Goal: Task Accomplishment & Management: Complete application form

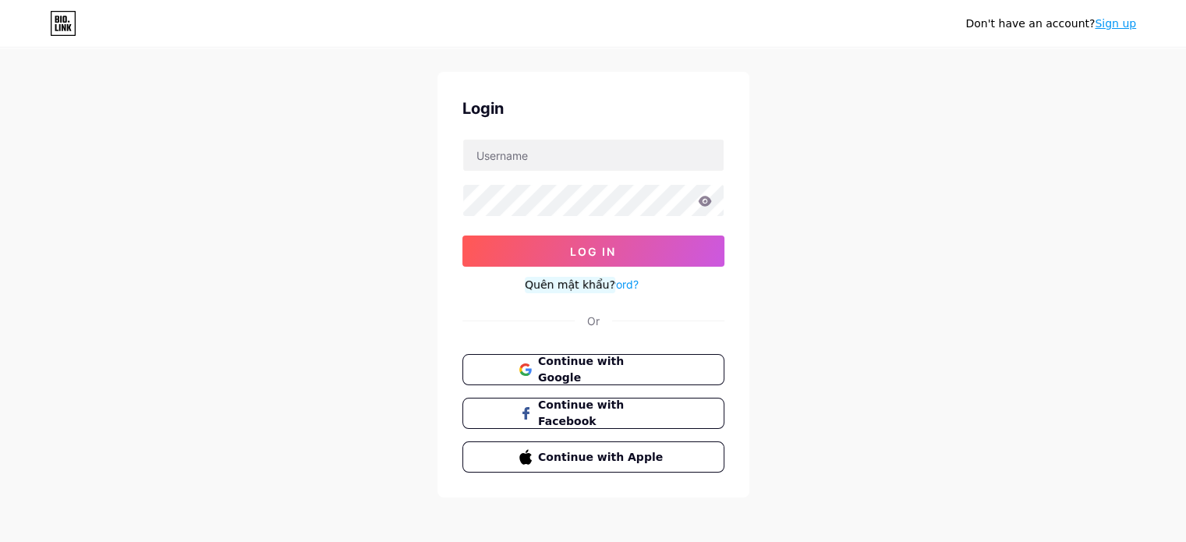
scroll to position [31, 0]
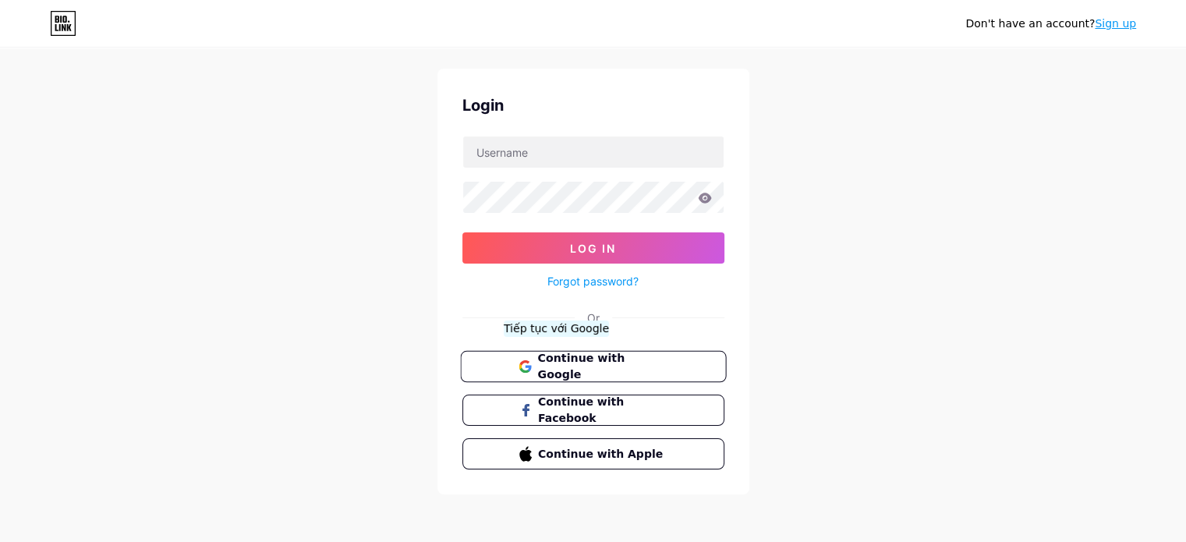
click at [557, 369] on span "Continue with Google" at bounding box center [602, 367] width 130 height 34
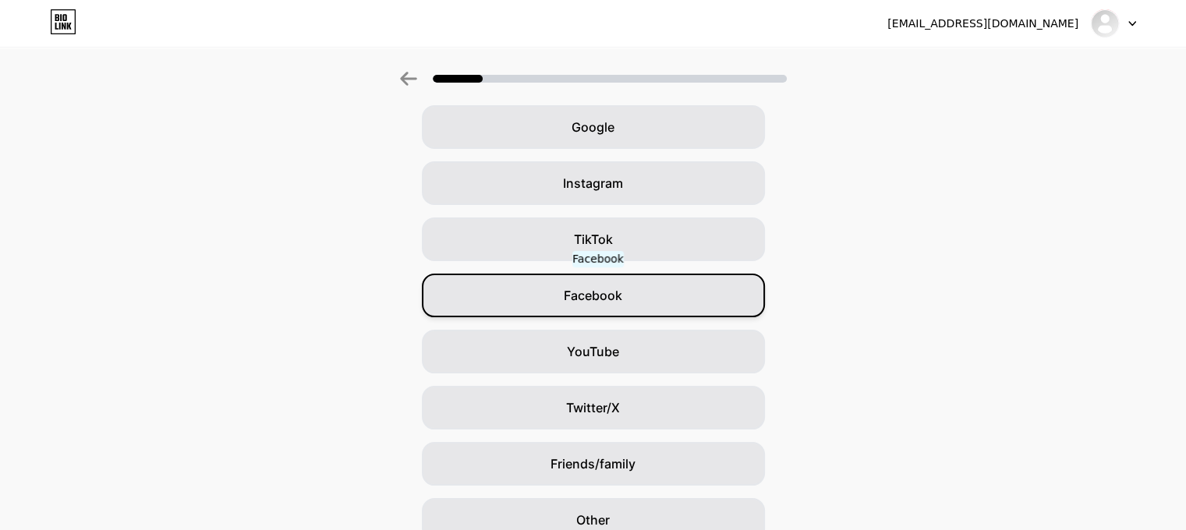
scroll to position [142, 0]
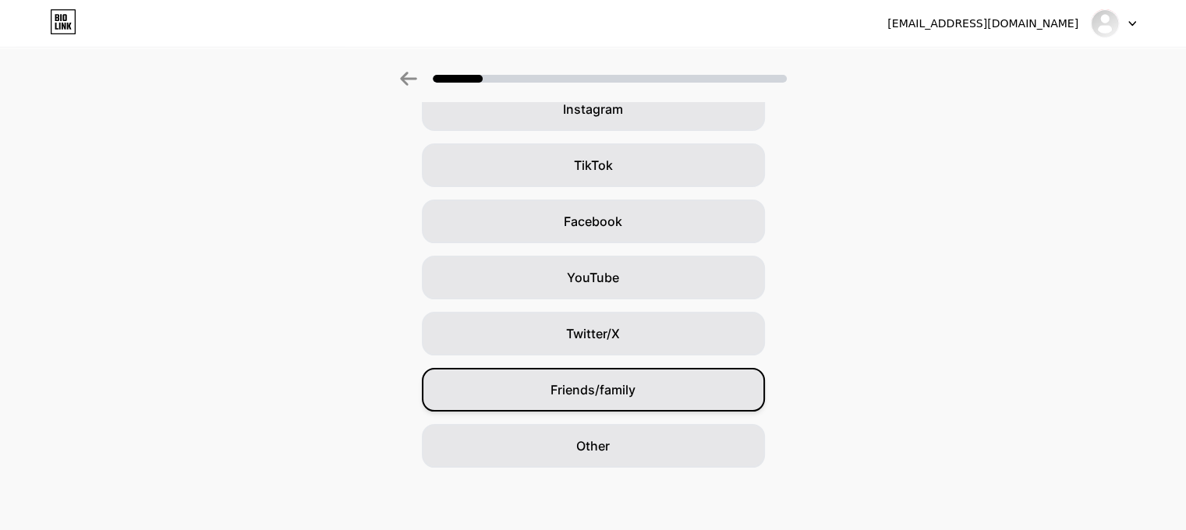
click at [570, 394] on span "Friends/family" at bounding box center [592, 389] width 85 height 19
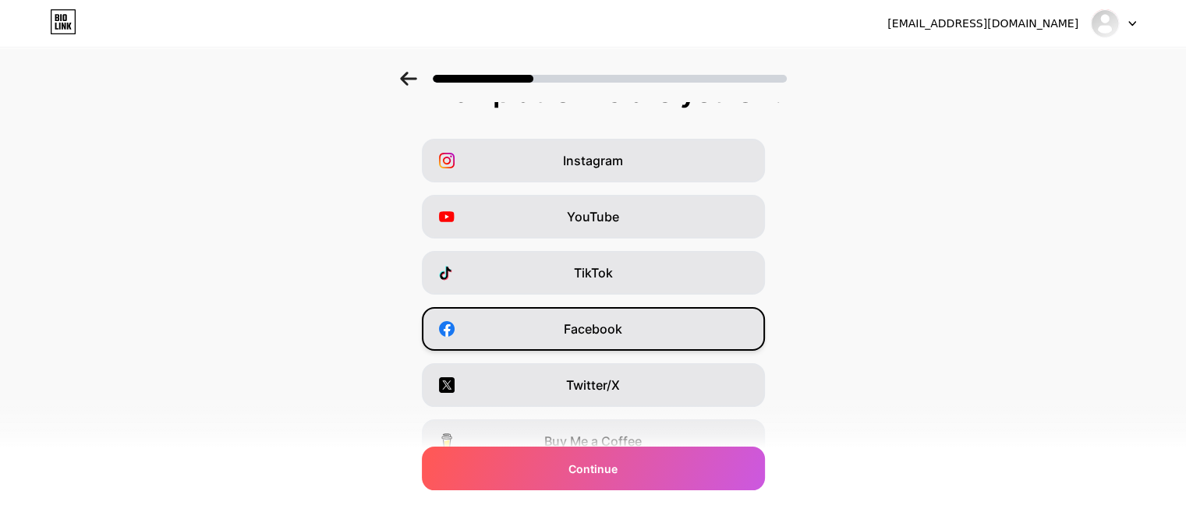
scroll to position [220, 0]
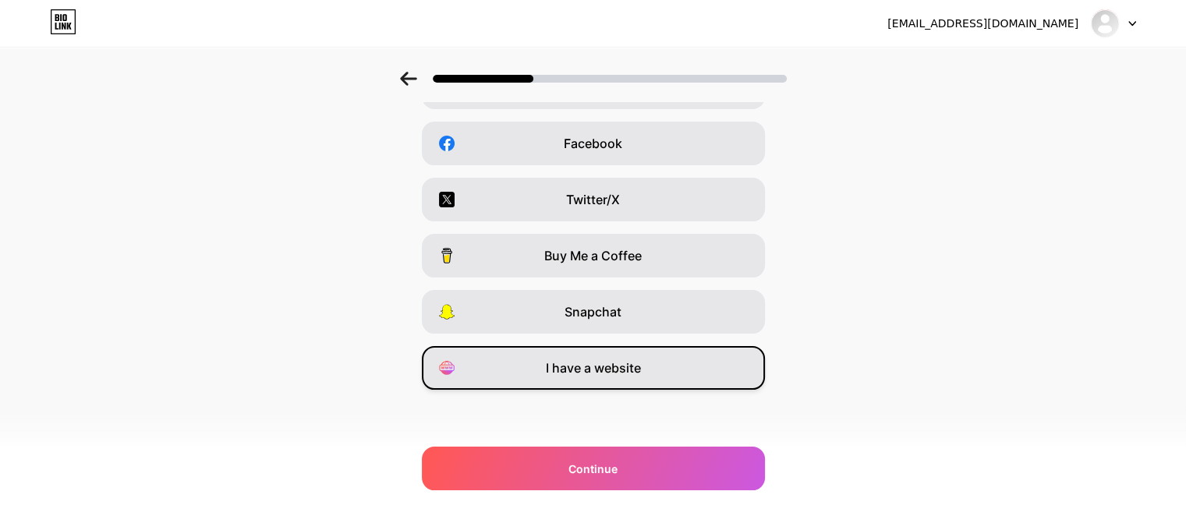
click at [613, 384] on div "I have a website" at bounding box center [593, 368] width 343 height 44
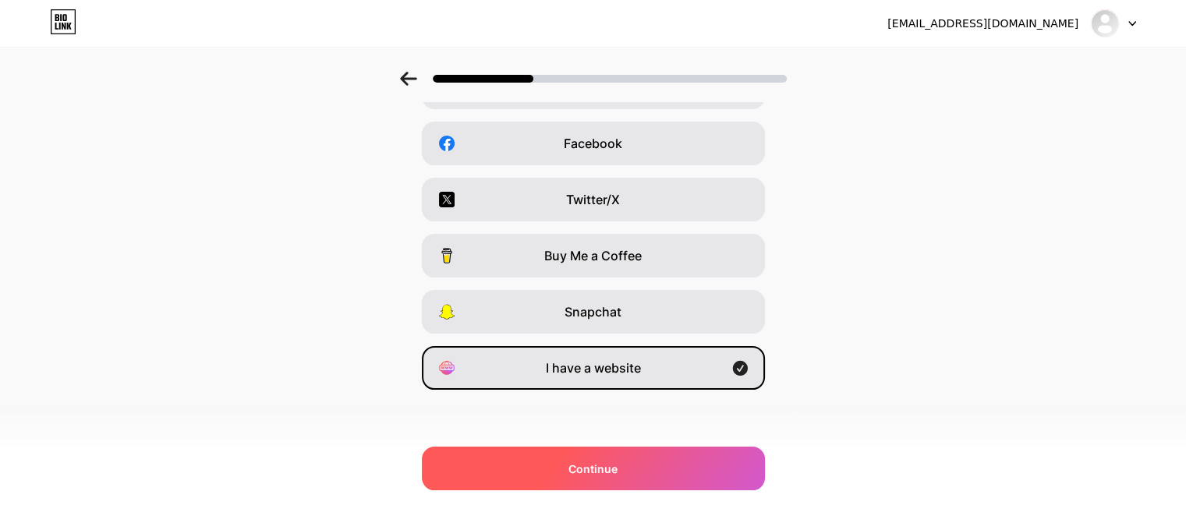
click at [629, 478] on div "Continue" at bounding box center [593, 469] width 343 height 44
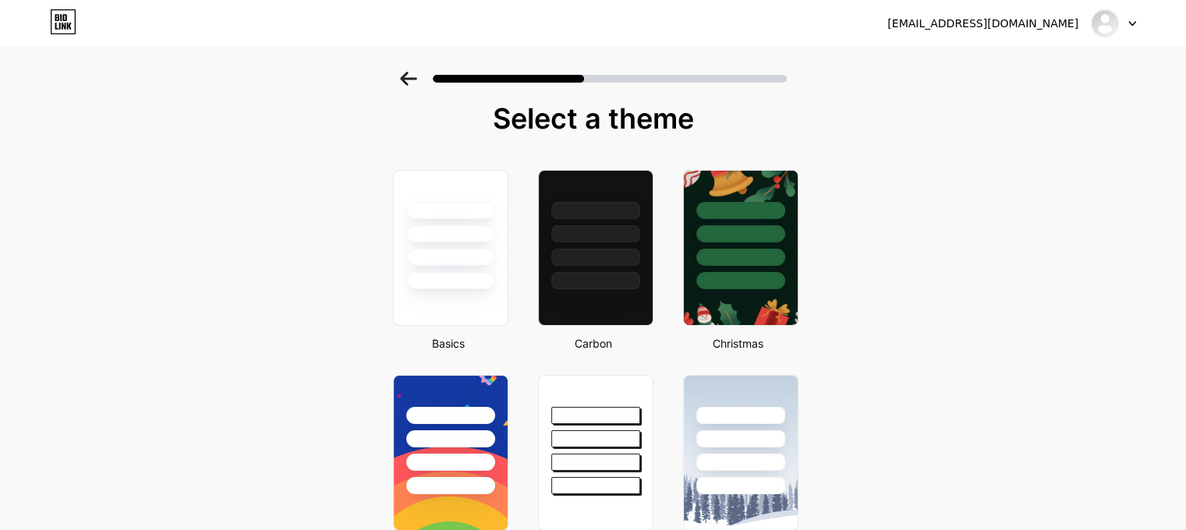
scroll to position [16, 0]
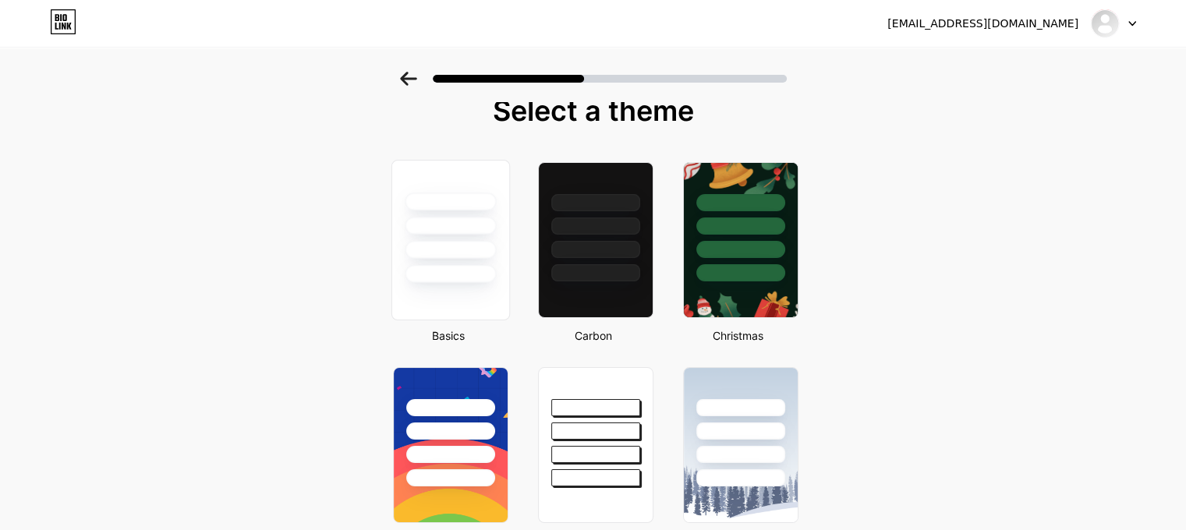
click at [479, 260] on div at bounding box center [449, 222] width 117 height 122
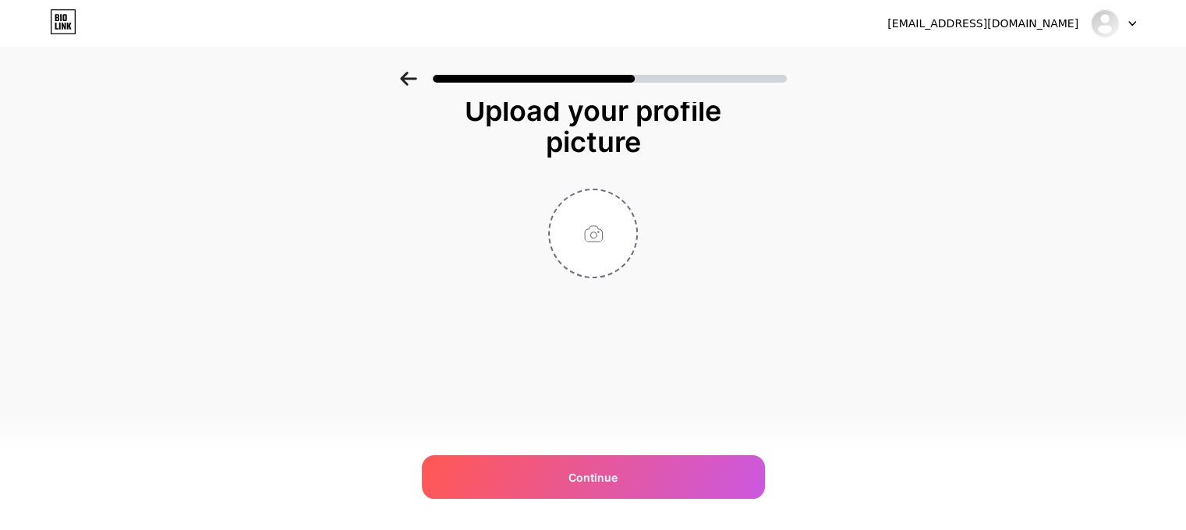
scroll to position [0, 0]
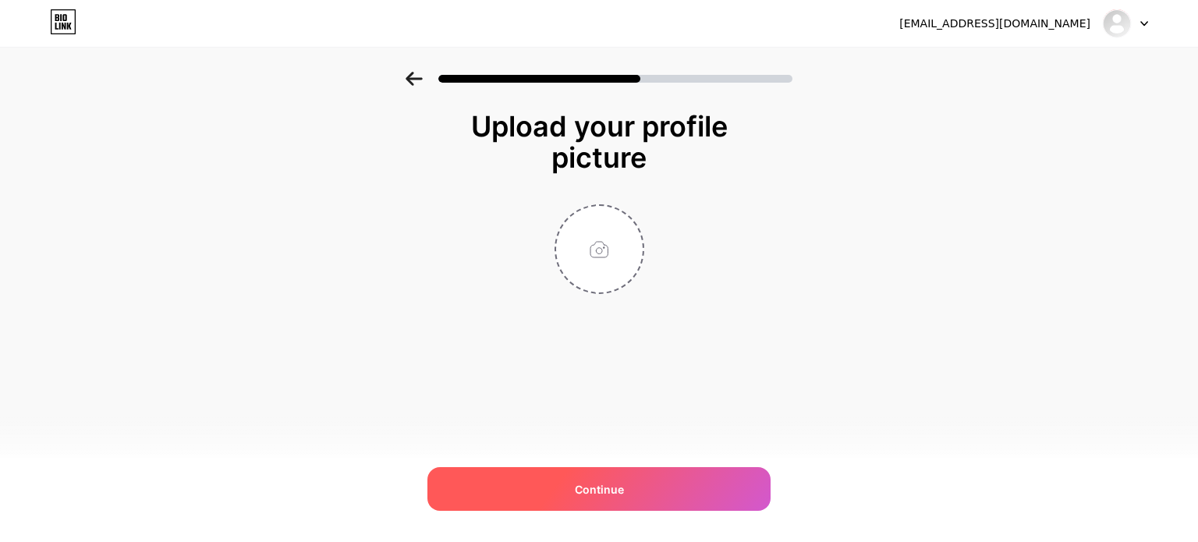
click at [589, 479] on div "Continue" at bounding box center [598, 489] width 343 height 44
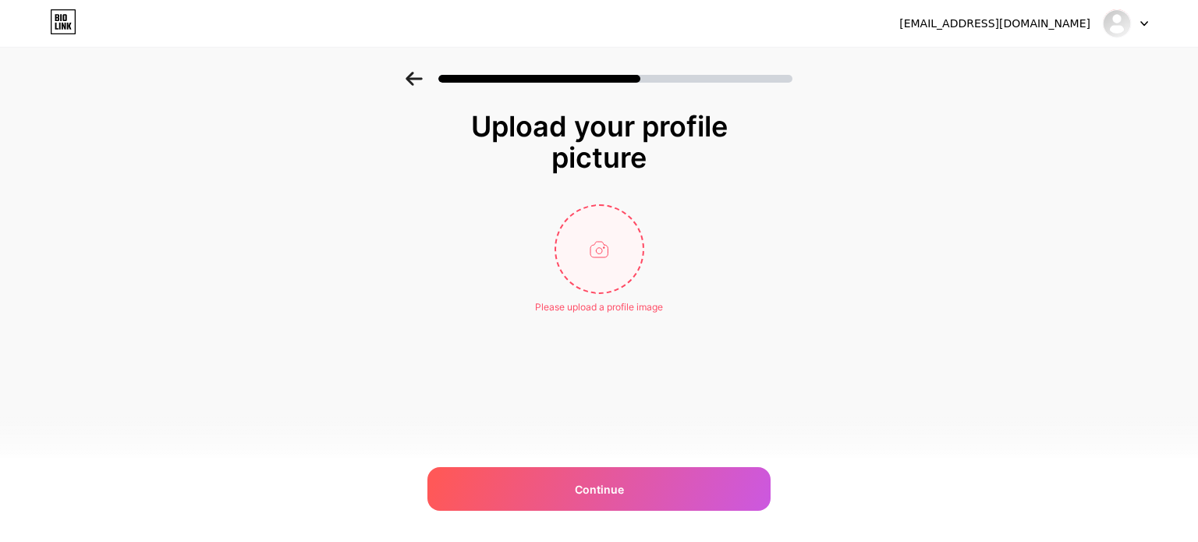
click at [607, 239] on input "file" at bounding box center [599, 249] width 87 height 87
click at [595, 230] on input "file" at bounding box center [599, 249] width 87 height 87
type input "C:\fakepath\tải xuống.jfif"
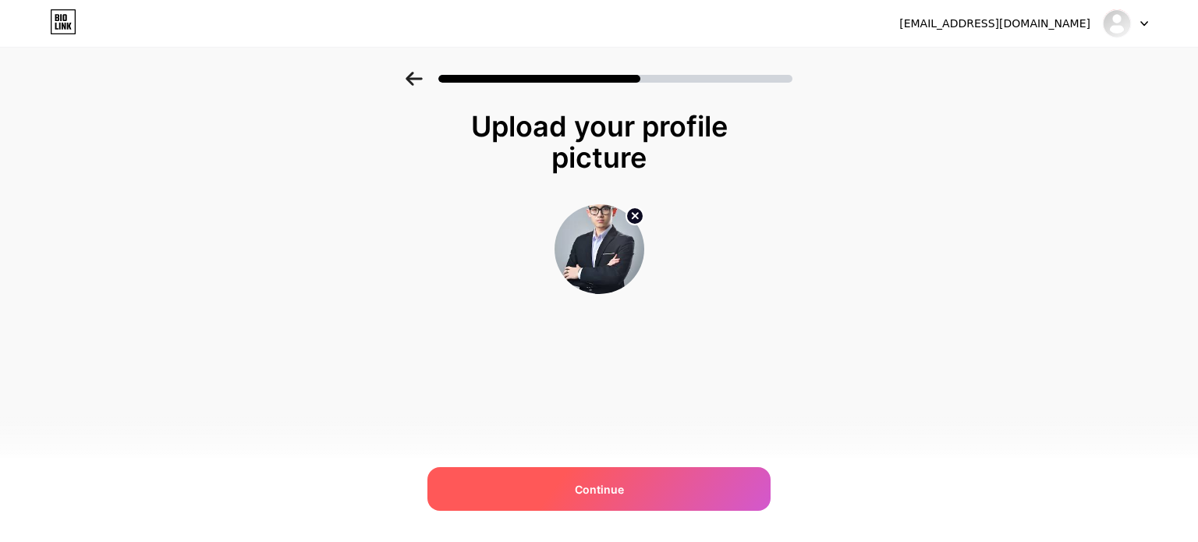
click at [570, 483] on div "Continue" at bounding box center [598, 489] width 343 height 44
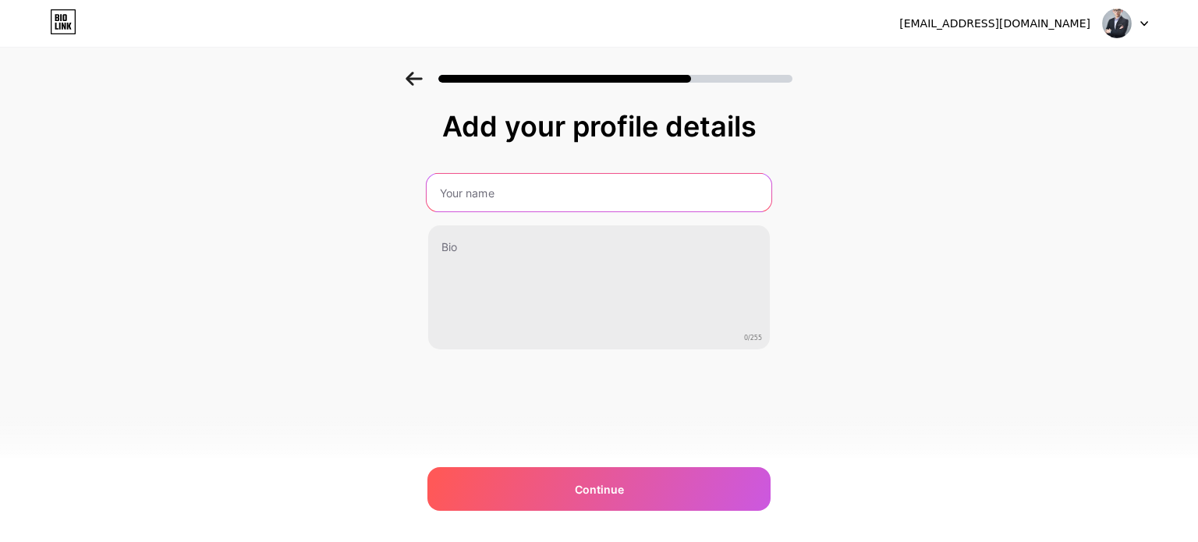
click at [517, 201] on input "text" at bounding box center [598, 192] width 345 height 37
type input "my"
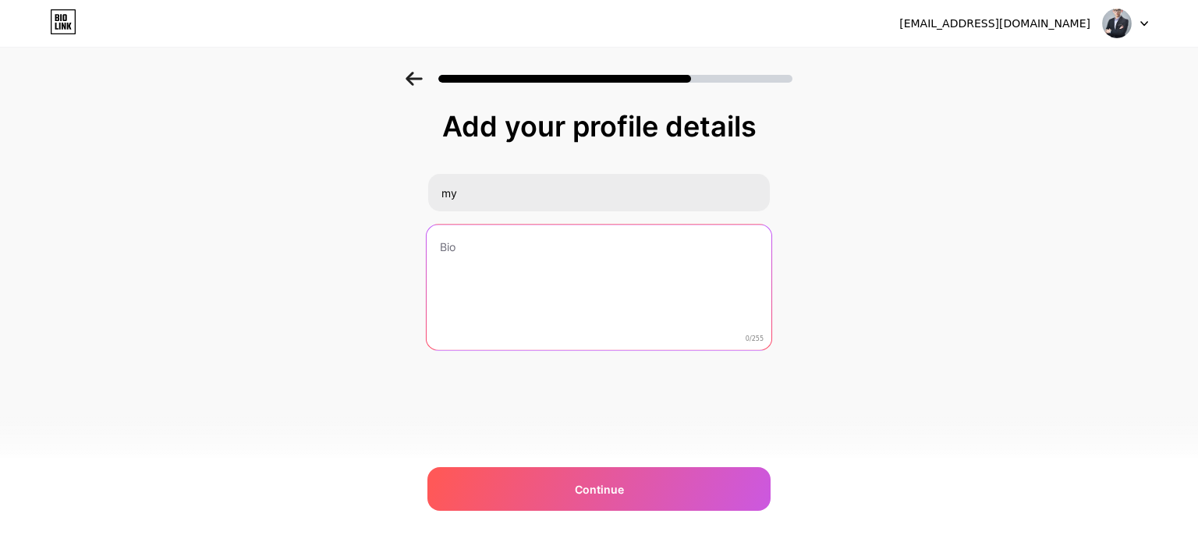
click at [496, 259] on textarea at bounding box center [598, 288] width 345 height 127
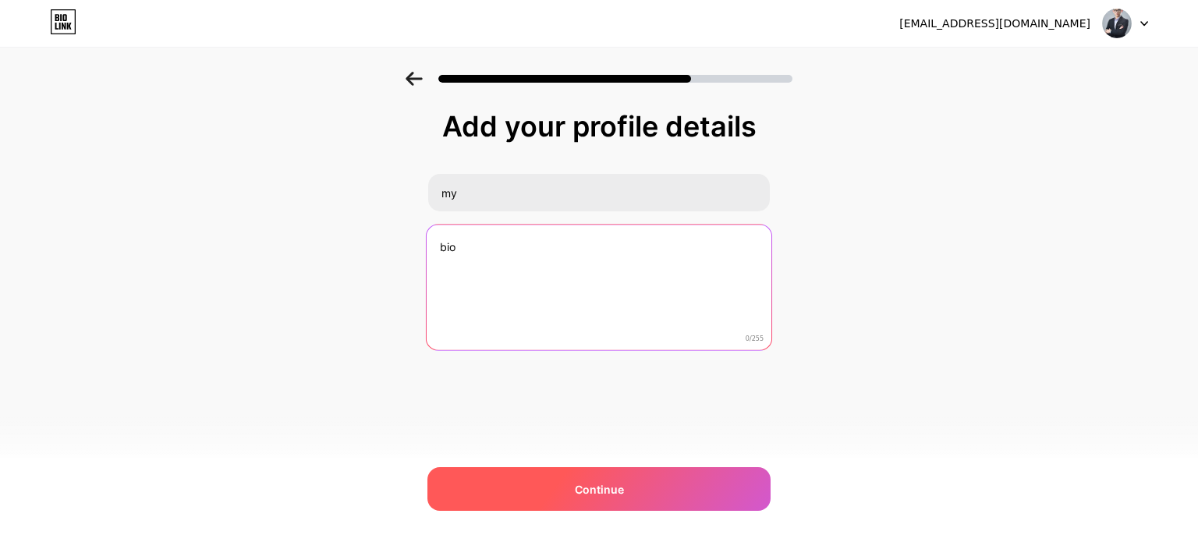
type textarea "bio"
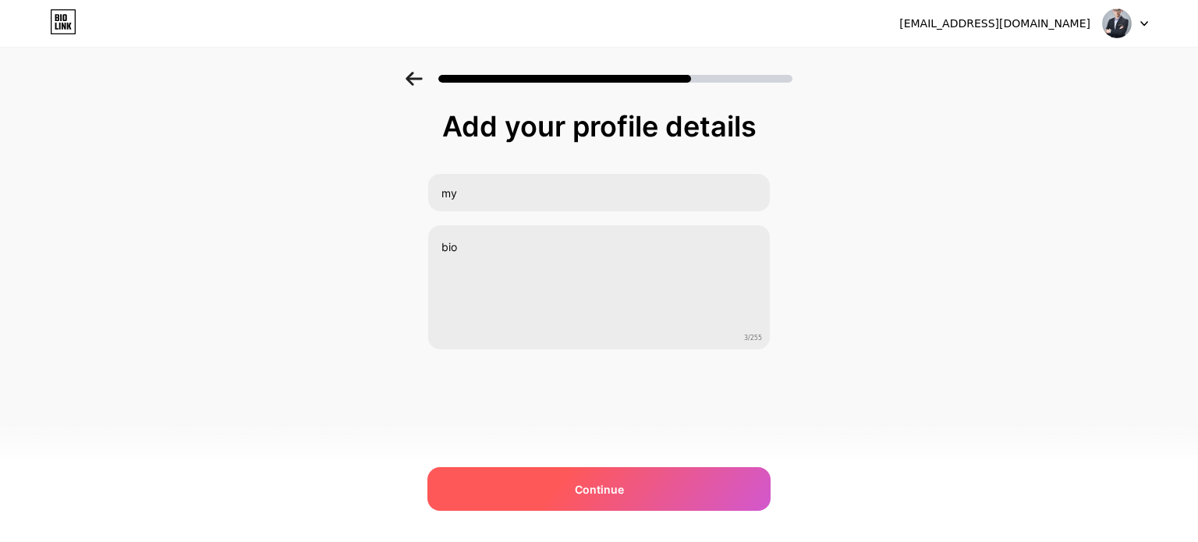
click at [590, 481] on span "Continue" at bounding box center [599, 489] width 49 height 16
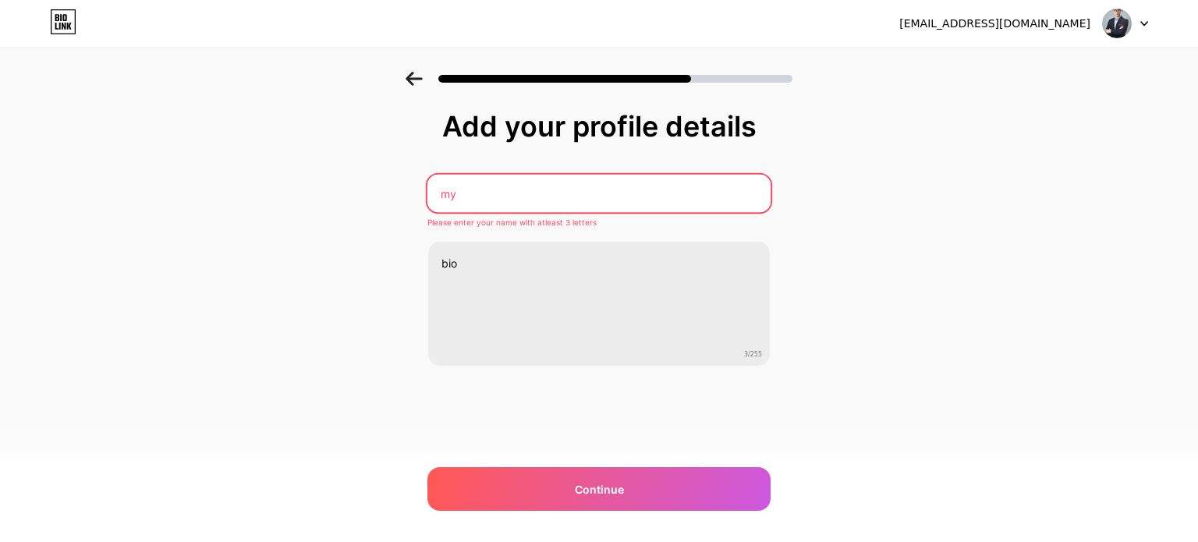
click at [585, 193] on input "my" at bounding box center [598, 193] width 343 height 37
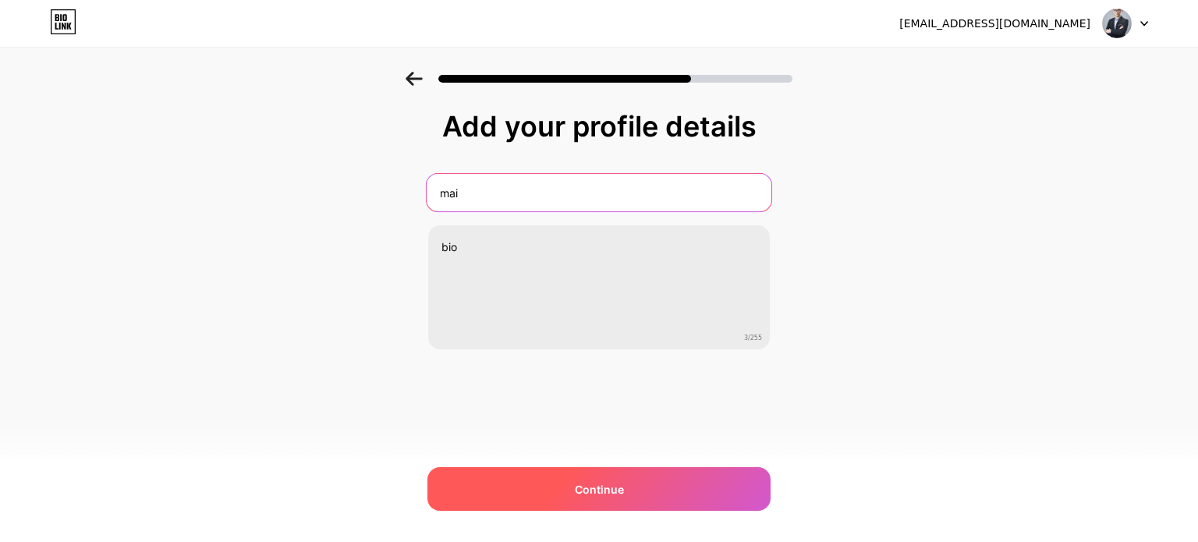
type input "mai"
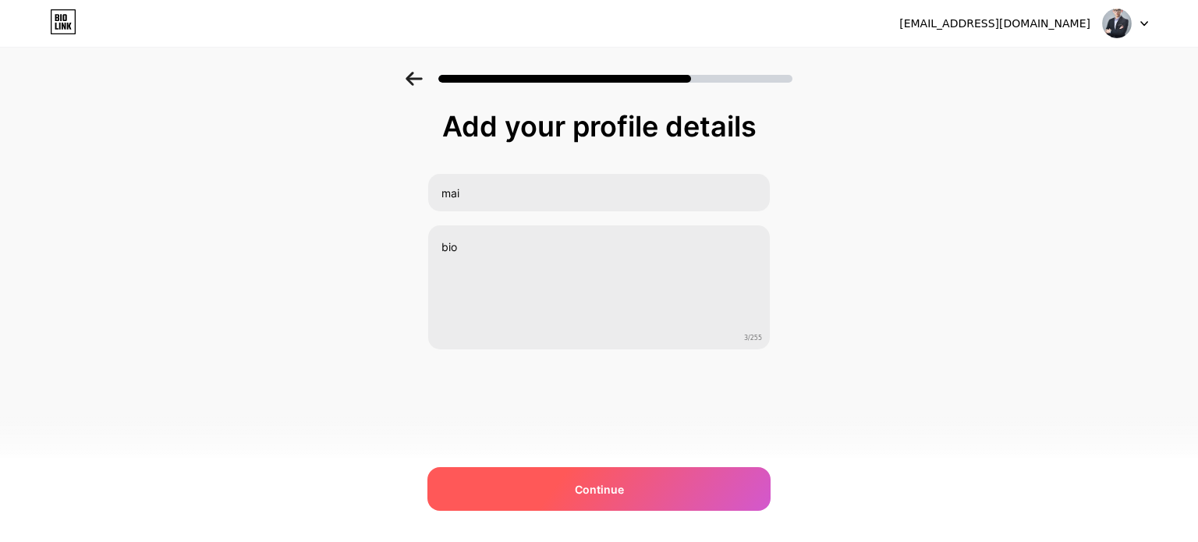
click at [536, 483] on div "Continue" at bounding box center [598, 489] width 343 height 44
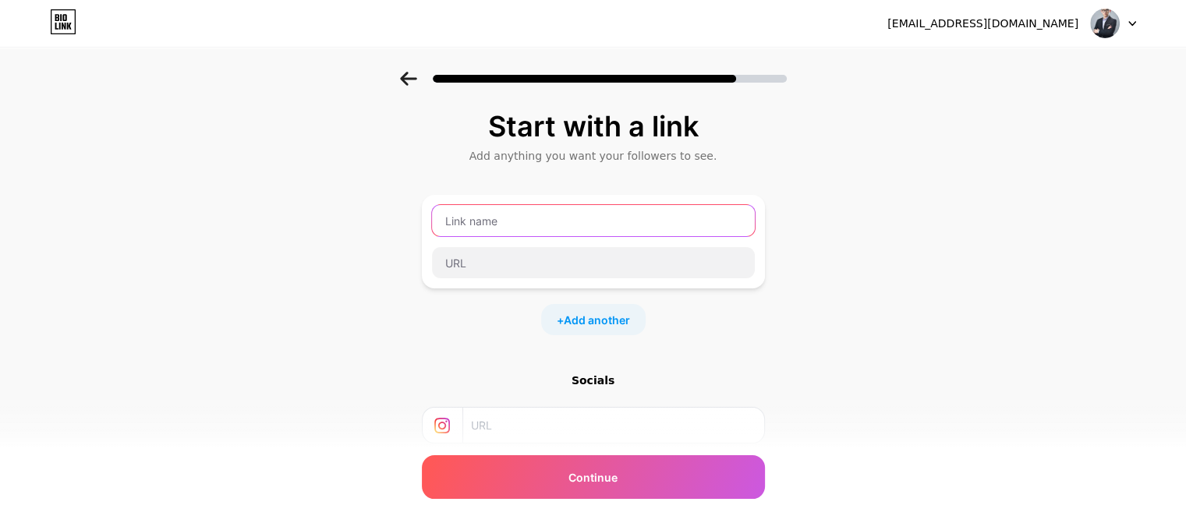
click at [510, 226] on input "text" at bounding box center [593, 220] width 323 height 31
type input "maibio"
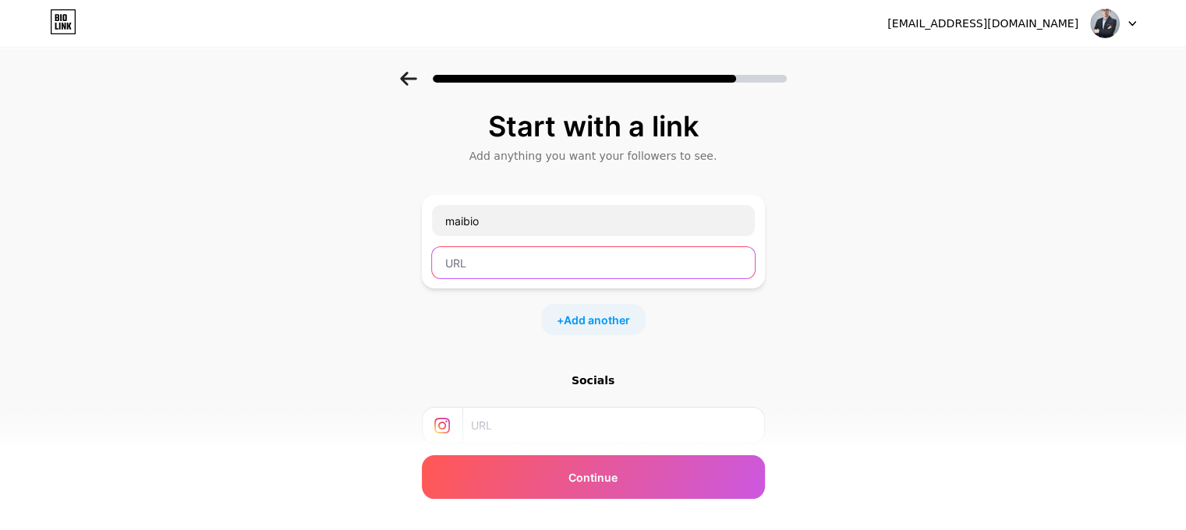
click at [490, 270] on input "text" at bounding box center [593, 262] width 323 height 31
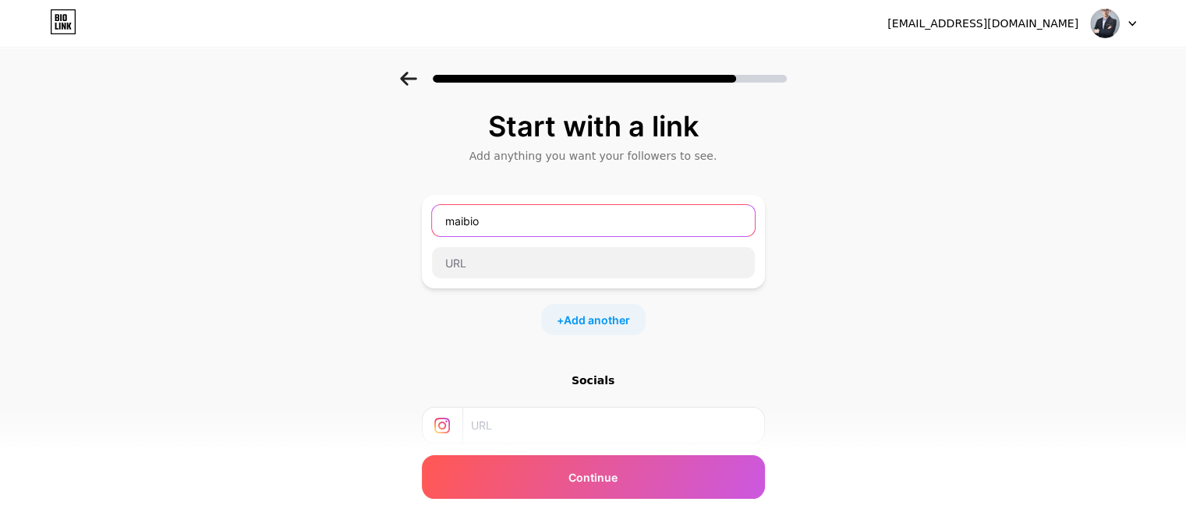
click at [508, 222] on input "maibio" at bounding box center [593, 220] width 323 height 31
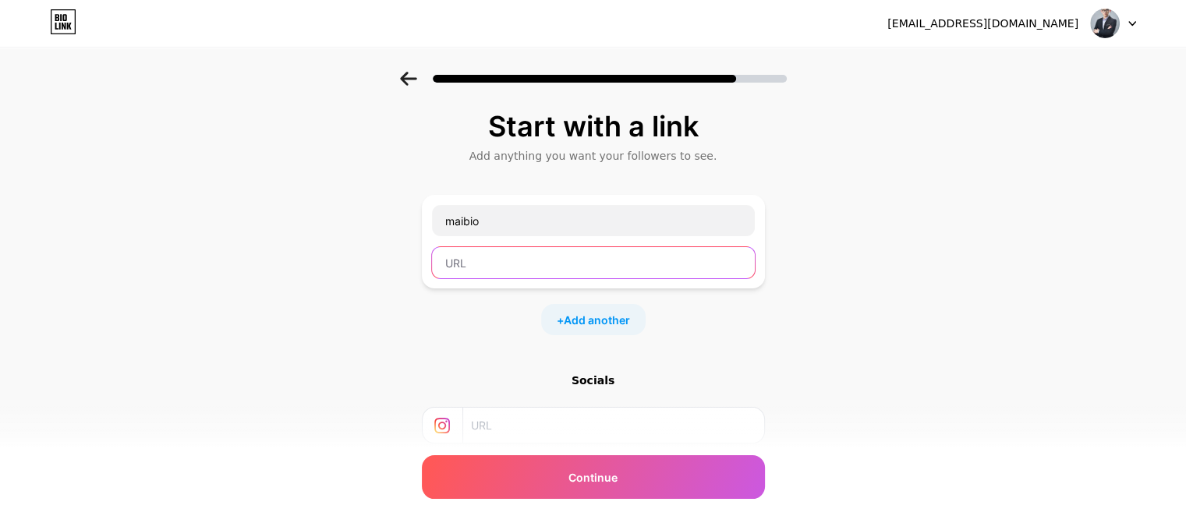
click at [497, 256] on input "text" at bounding box center [593, 262] width 323 height 31
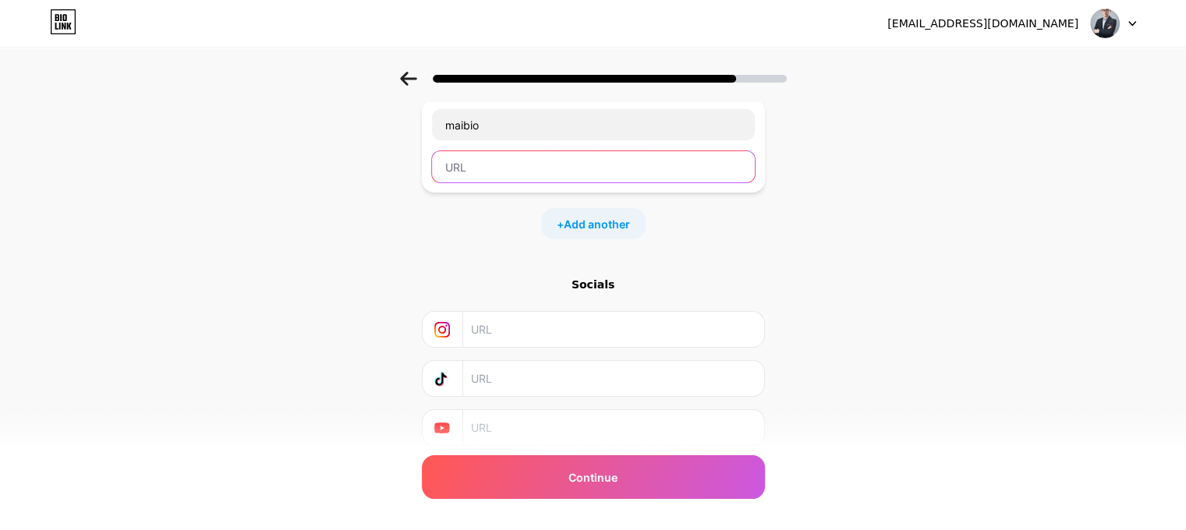
scroll to position [97, 0]
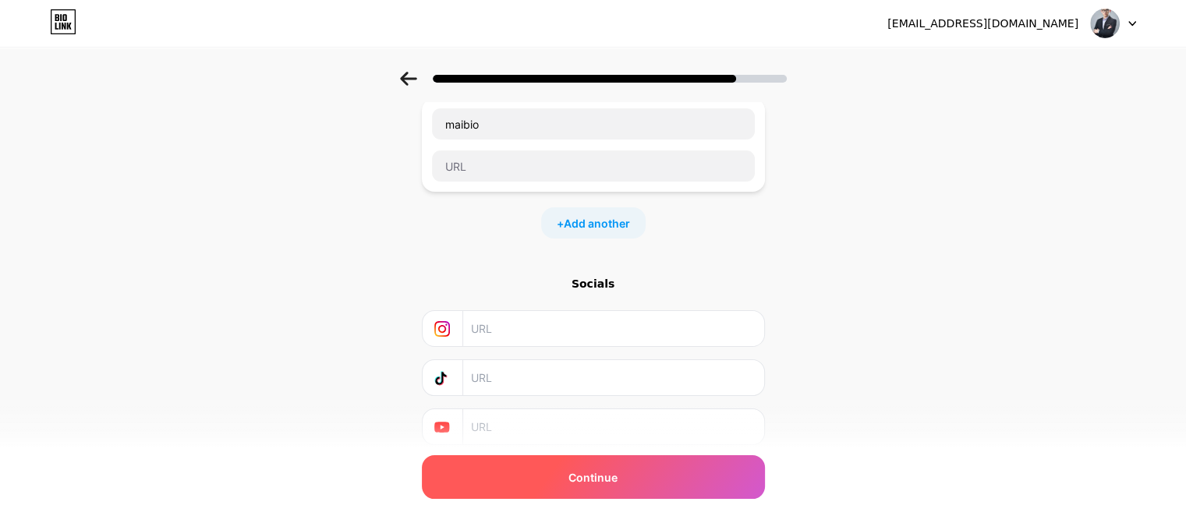
click at [501, 482] on div "Continue" at bounding box center [593, 477] width 343 height 44
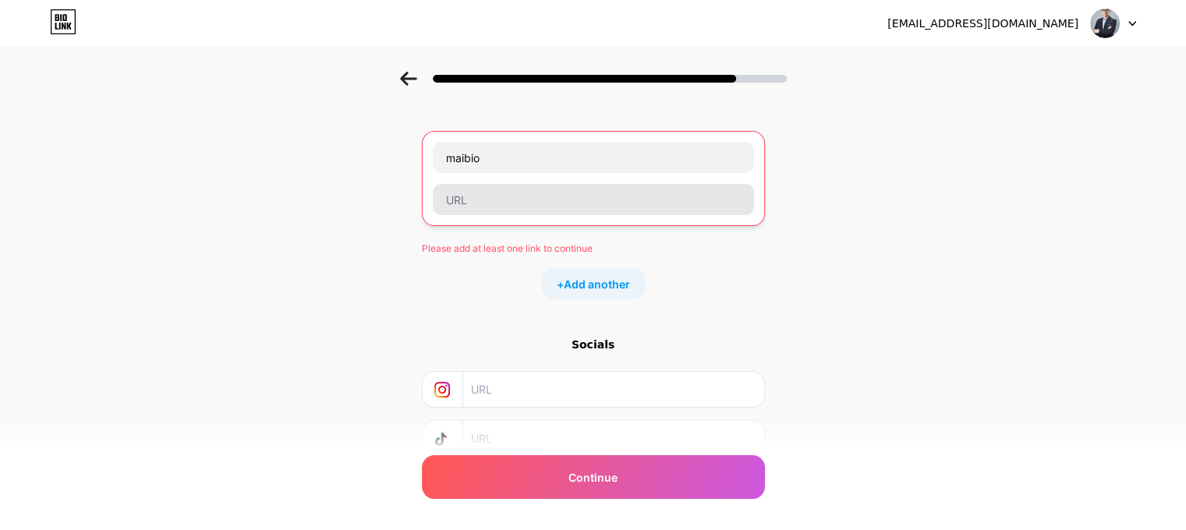
scroll to position [65, 0]
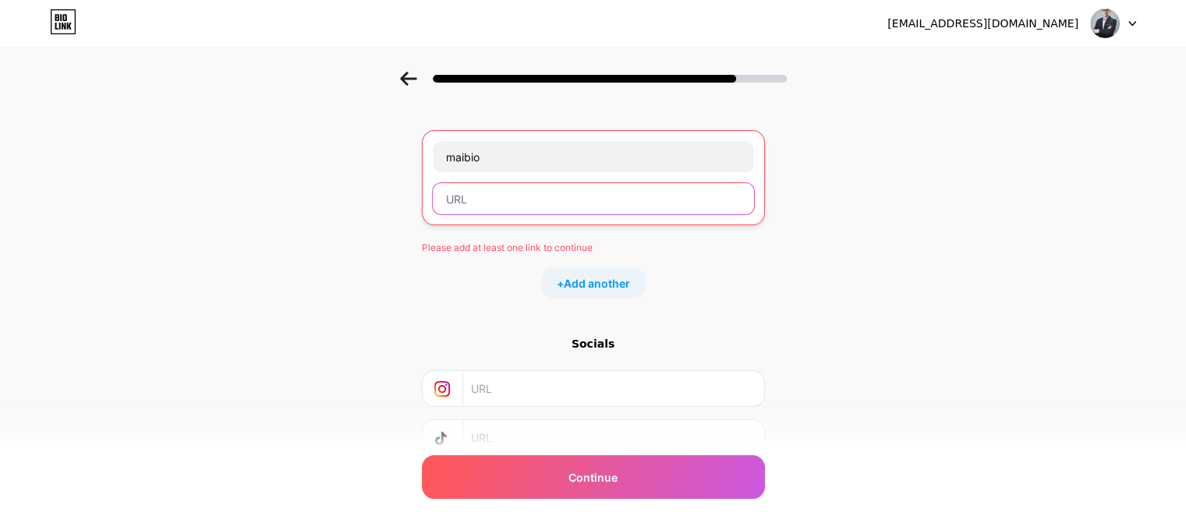
click at [496, 197] on input "text" at bounding box center [593, 198] width 321 height 31
paste input "facebook.com/cong.giap.20"
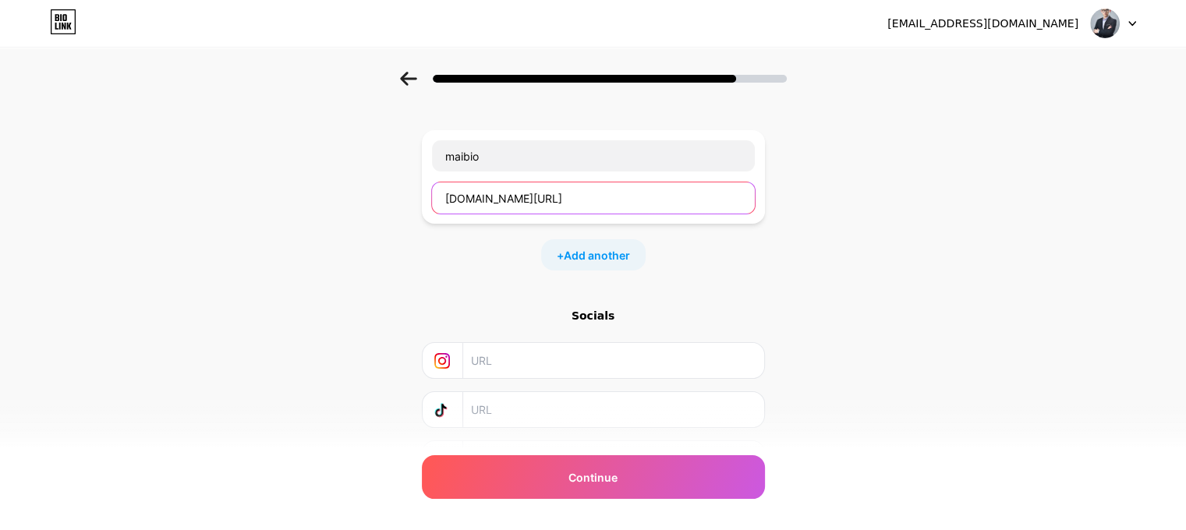
scroll to position [150, 0]
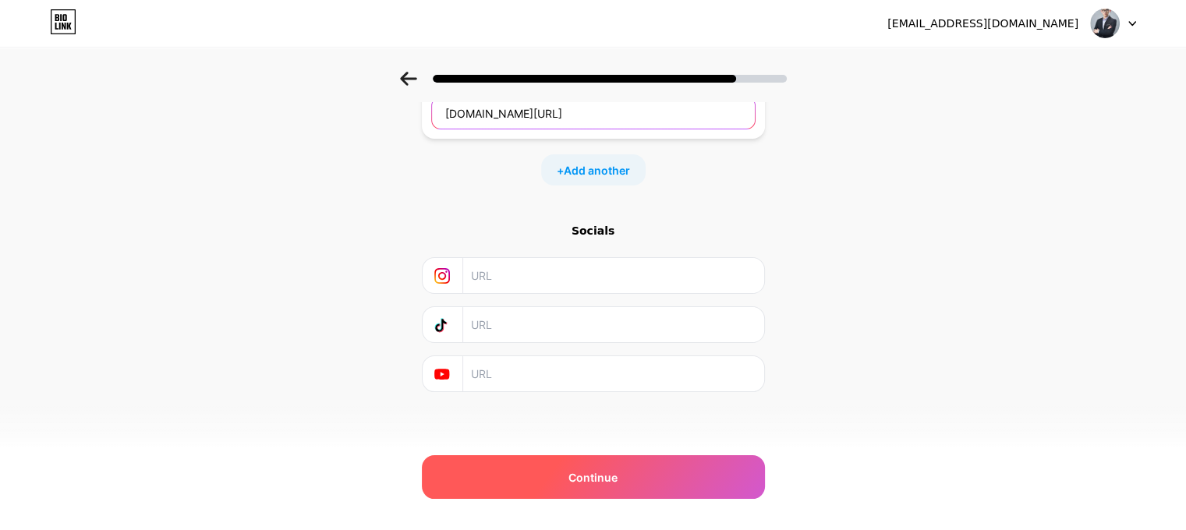
type input "facebook.com/cong.giap.20"
click at [569, 455] on div "Continue" at bounding box center [593, 477] width 343 height 44
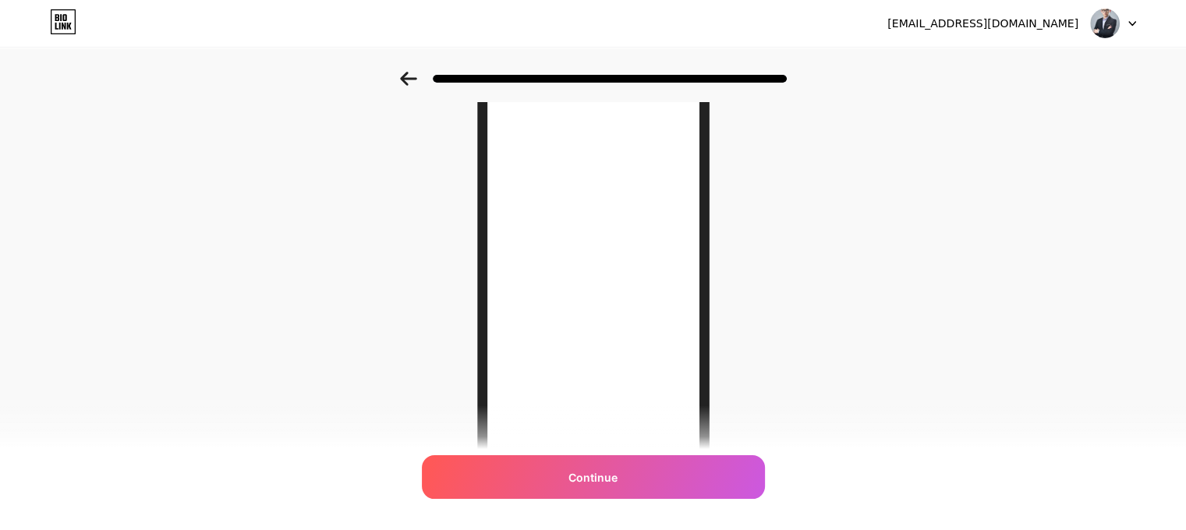
scroll to position [130, 0]
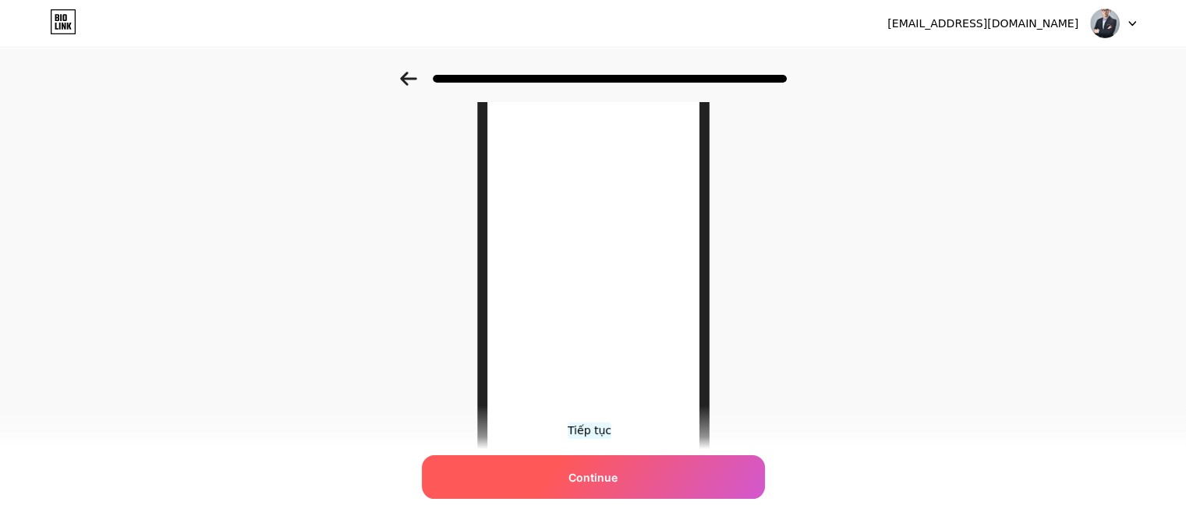
click at [593, 471] on span "Continue" at bounding box center [592, 477] width 49 height 16
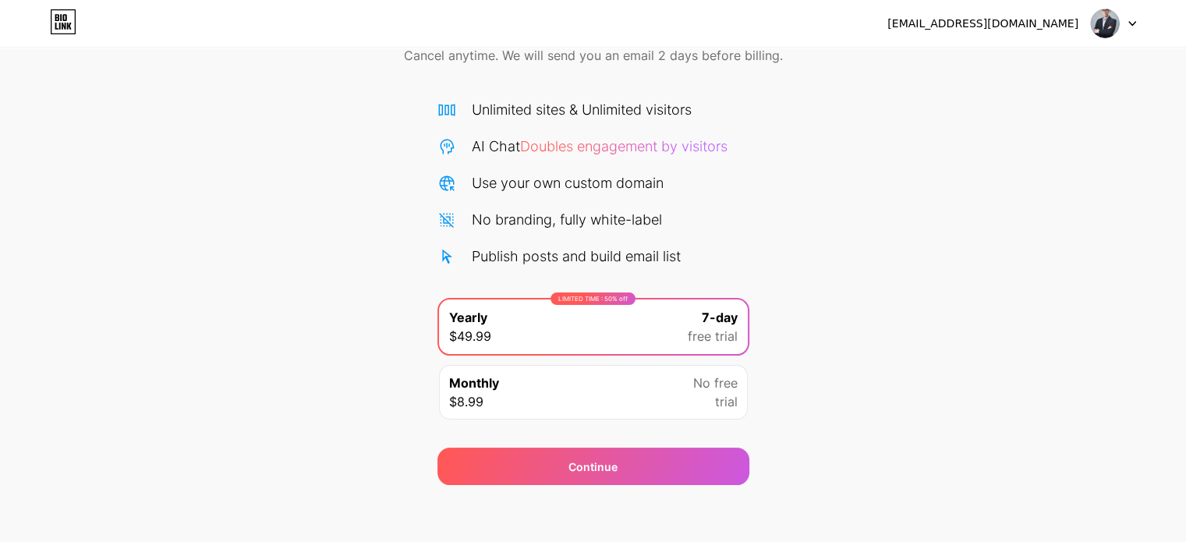
scroll to position [84, 0]
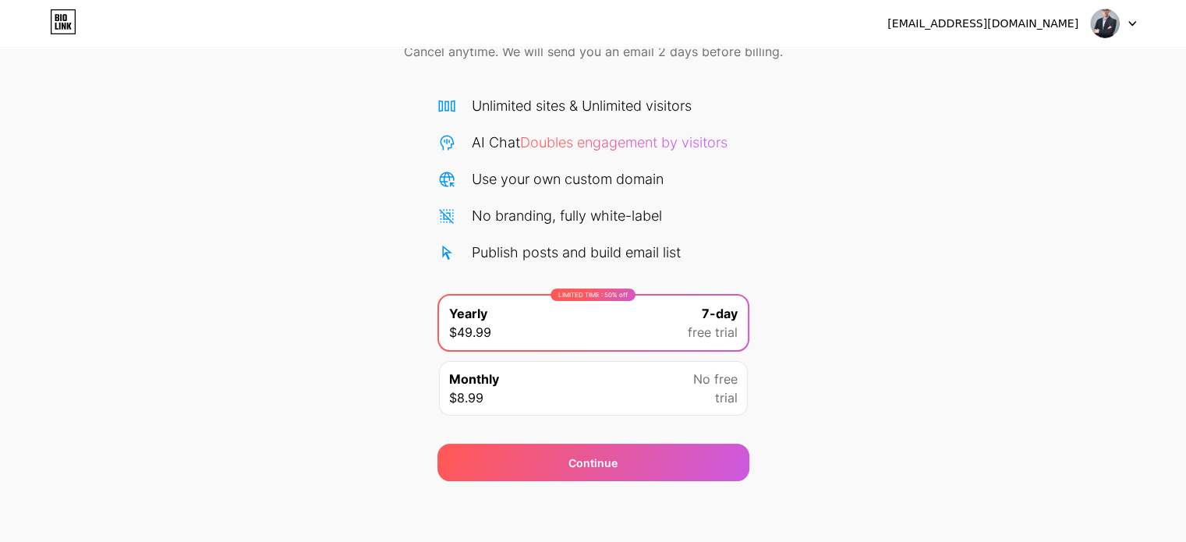
click at [631, 382] on div "Monthly $8.99 No free trial" at bounding box center [593, 388] width 309 height 55
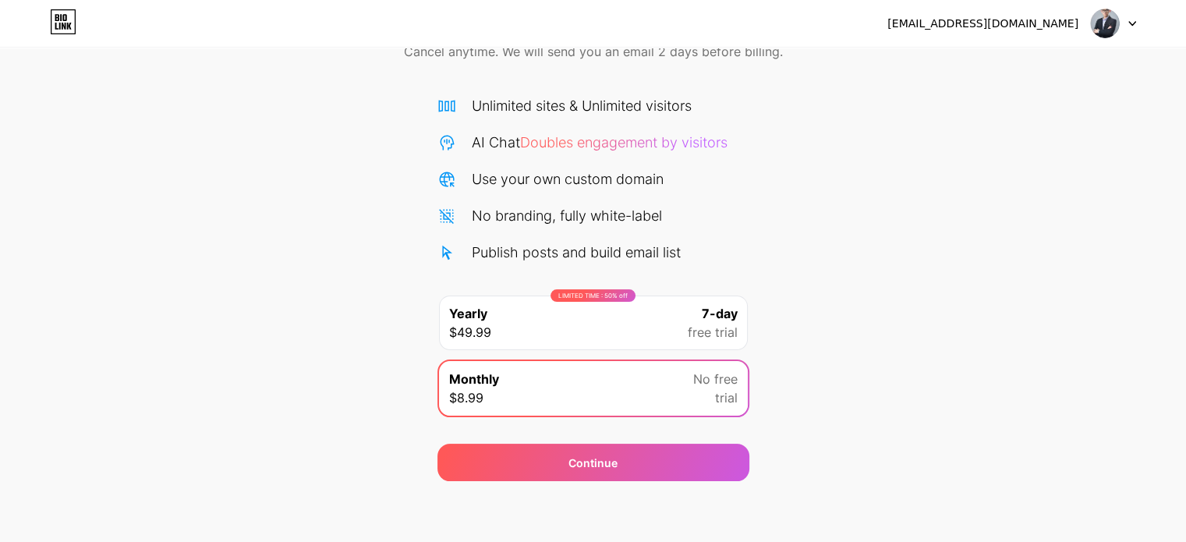
click at [660, 329] on div "LIMITED TIME : 50% off Yearly $49.99 7-day free trial" at bounding box center [593, 322] width 309 height 55
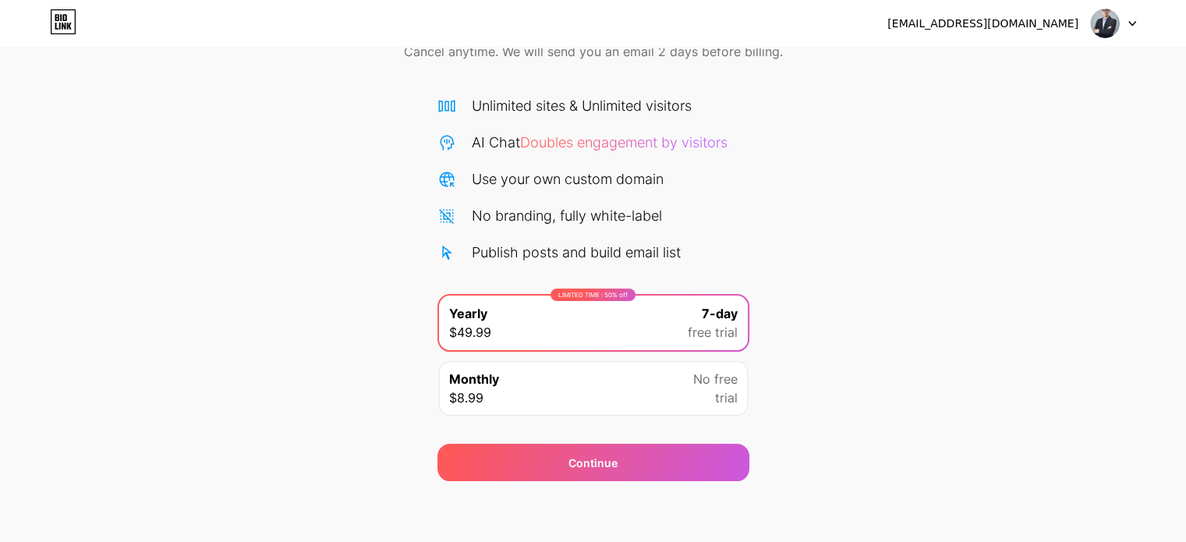
scroll to position [0, 0]
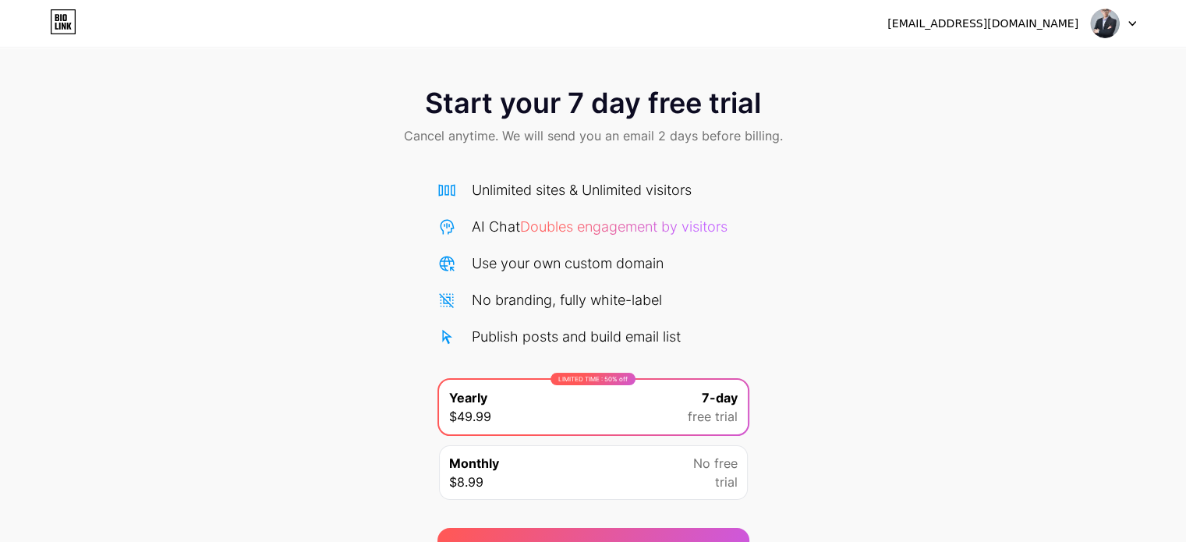
click at [62, 23] on icon at bounding box center [64, 26] width 4 height 7
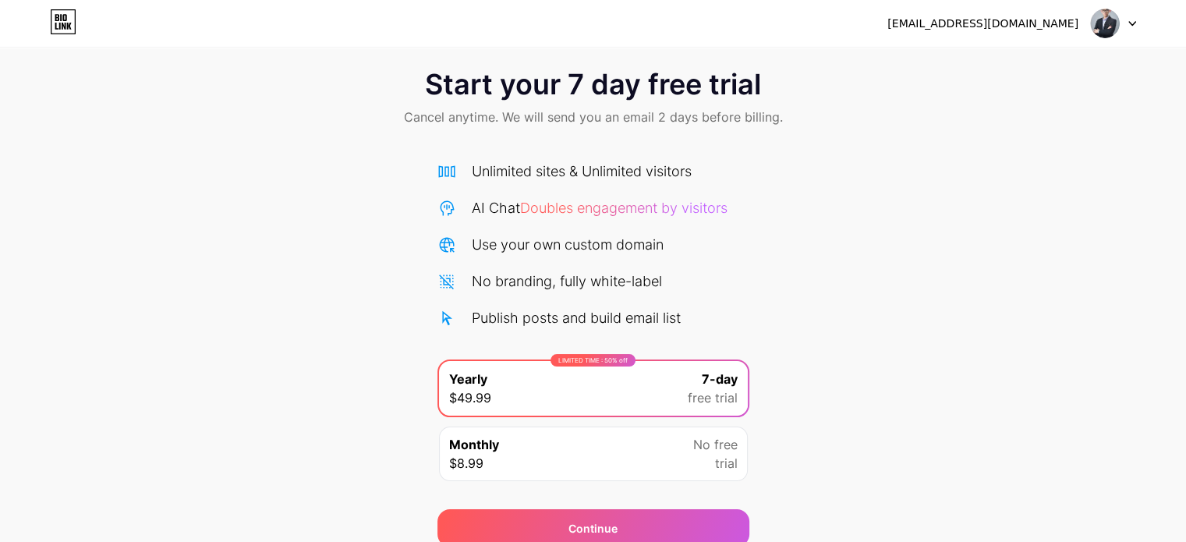
scroll to position [19, 0]
click at [1128, 24] on icon at bounding box center [1132, 23] width 8 height 5
click at [975, 69] on li "Logout" at bounding box center [1038, 64] width 193 height 42
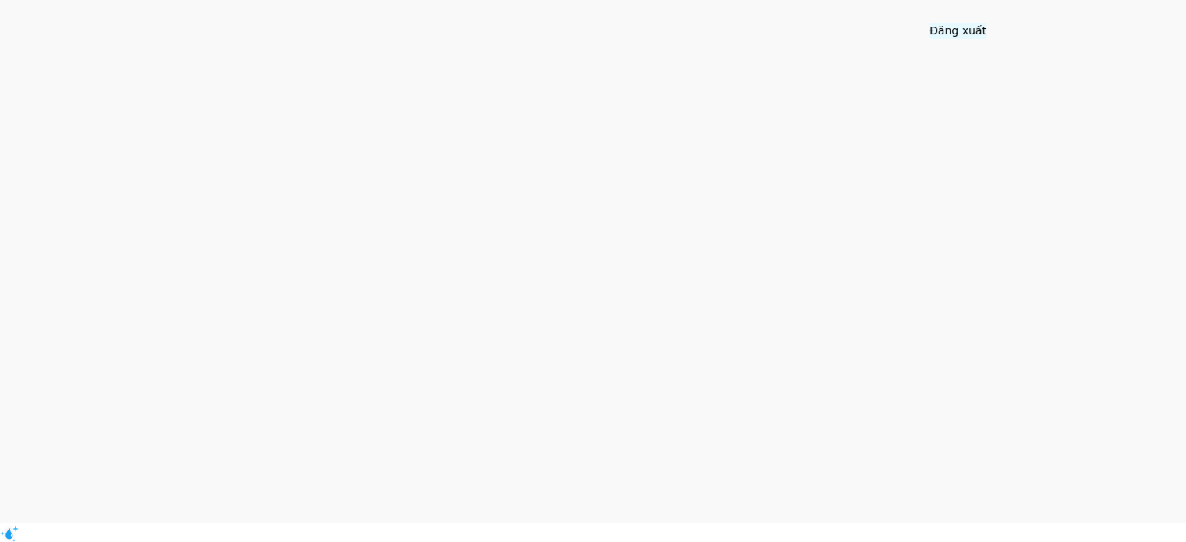
scroll to position [0, 0]
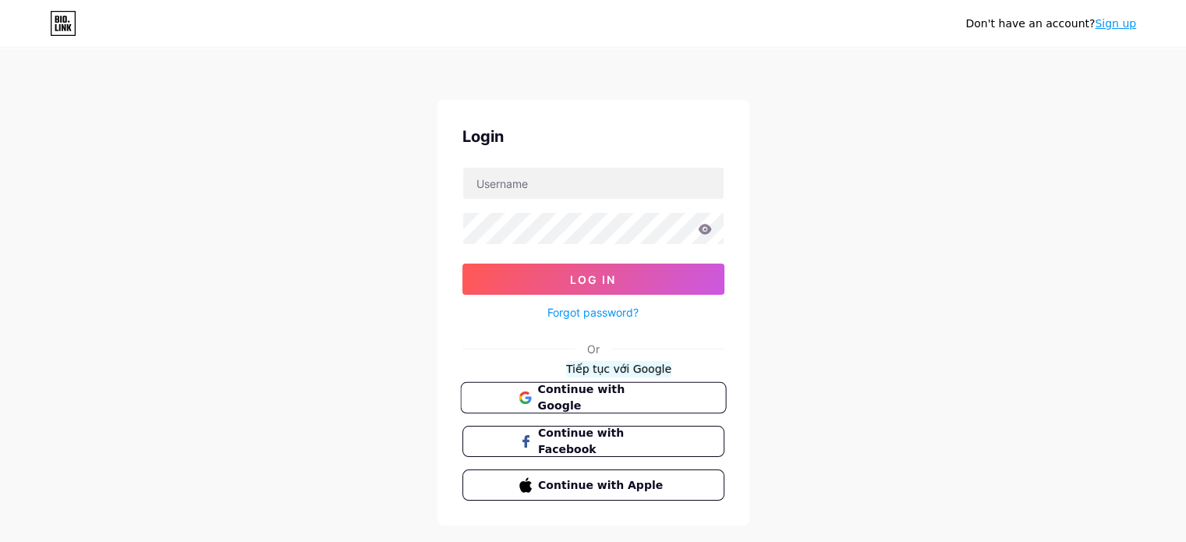
click at [618, 400] on span "Continue with Google" at bounding box center [602, 398] width 130 height 34
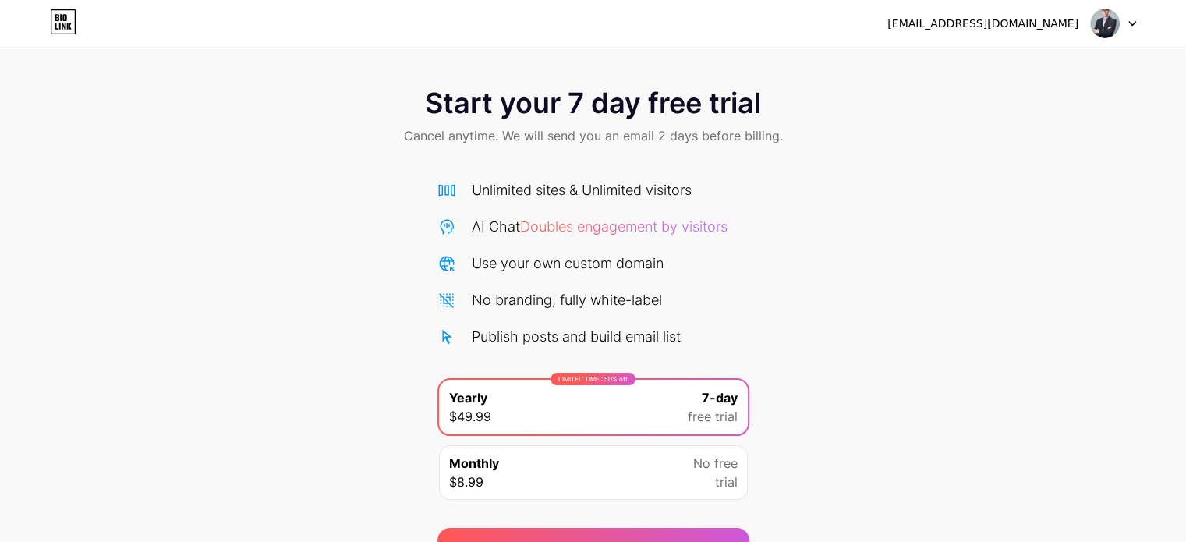
click at [1096, 21] on img at bounding box center [1105, 24] width 30 height 30
click at [980, 57] on li "Logout" at bounding box center [1038, 64] width 193 height 42
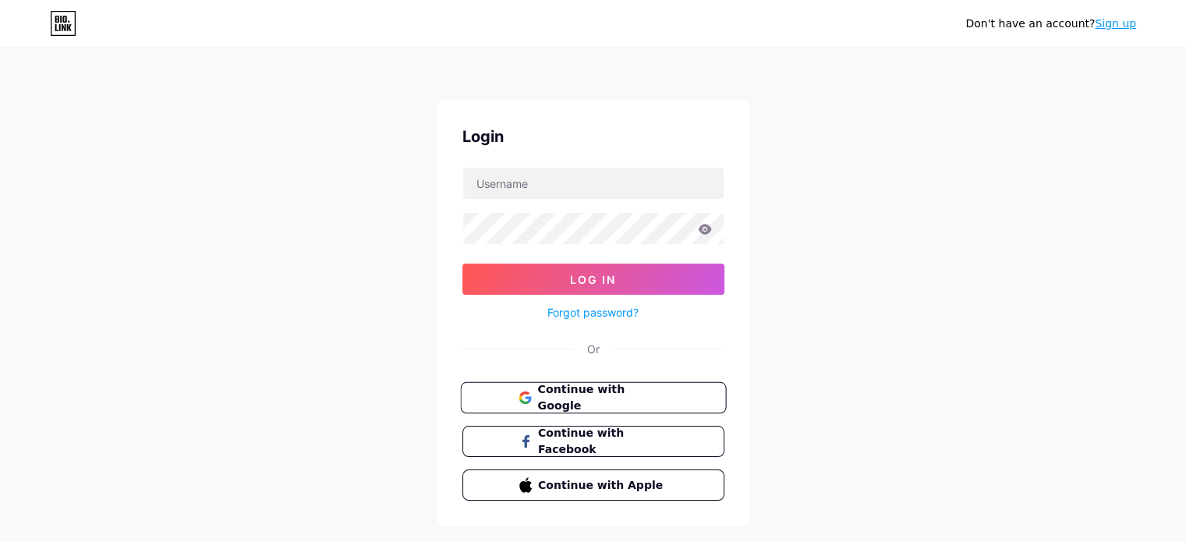
click at [553, 391] on span "Continue with Google" at bounding box center [602, 398] width 130 height 34
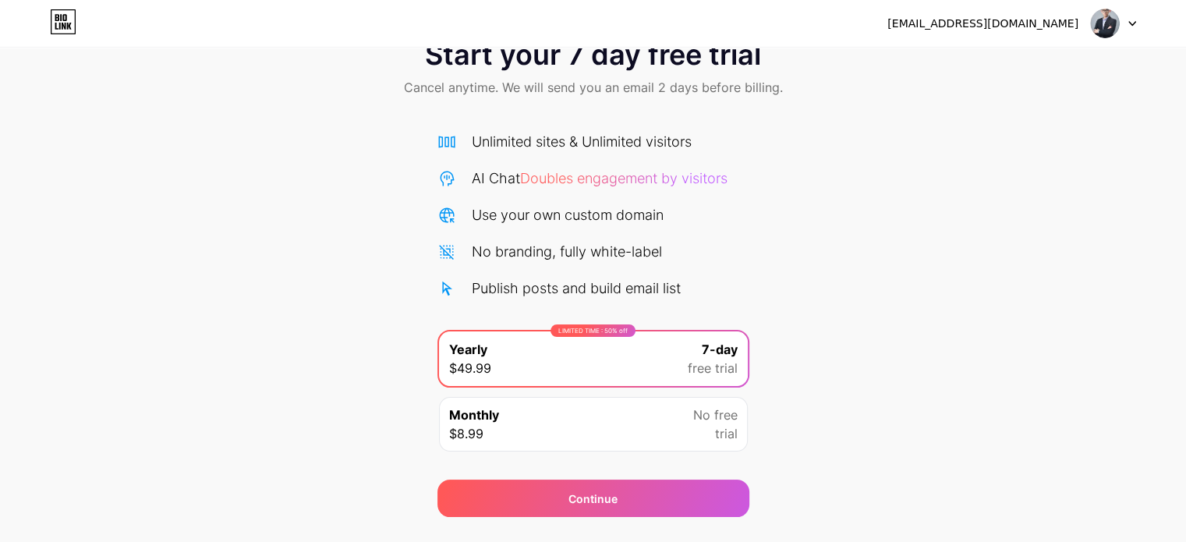
scroll to position [84, 0]
